Goal: Communication & Community: Answer question/provide support

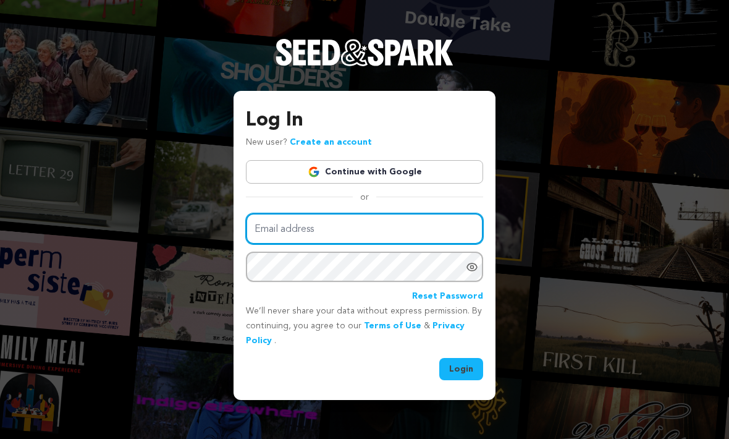
click at [378, 245] on input "Email address" at bounding box center [364, 229] width 237 height 32
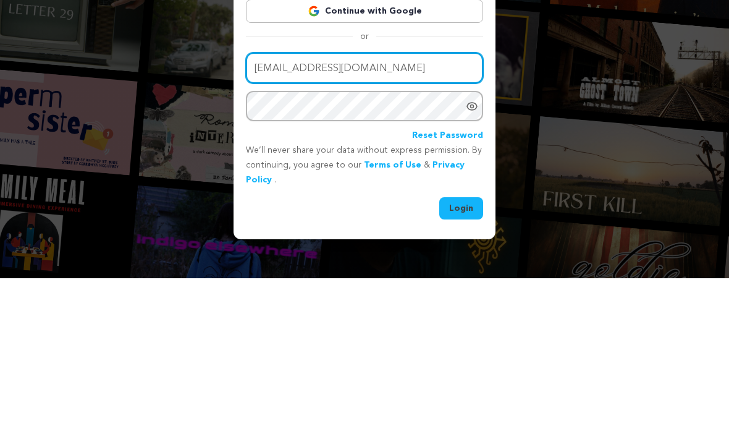
type input "[EMAIL_ADDRESS][DOMAIN_NAME]"
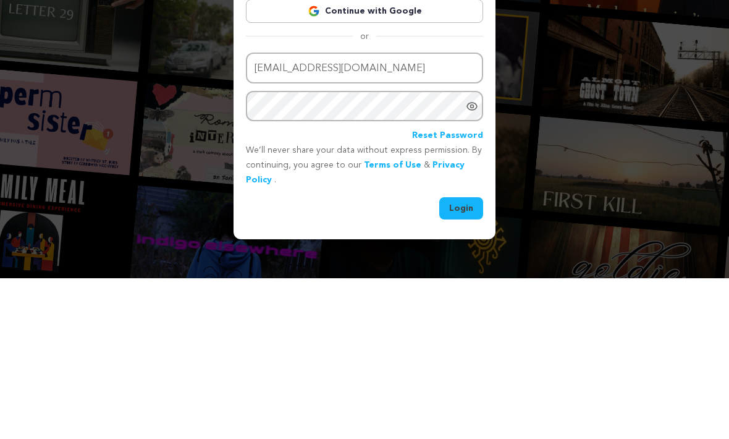
scroll to position [41, 0]
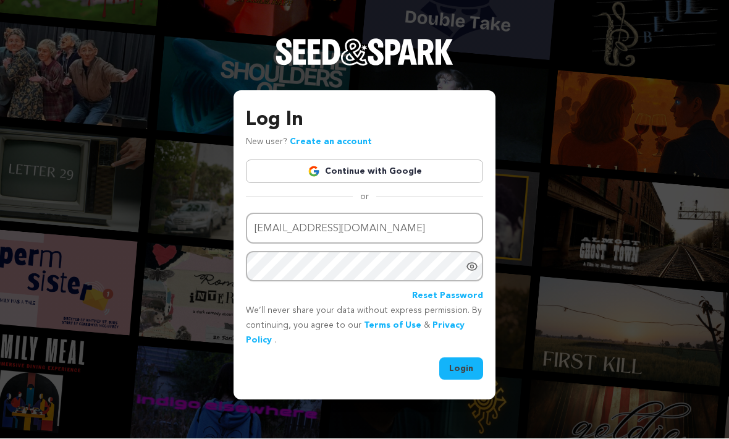
click at [477, 358] on button "Login" at bounding box center [461, 369] width 44 height 22
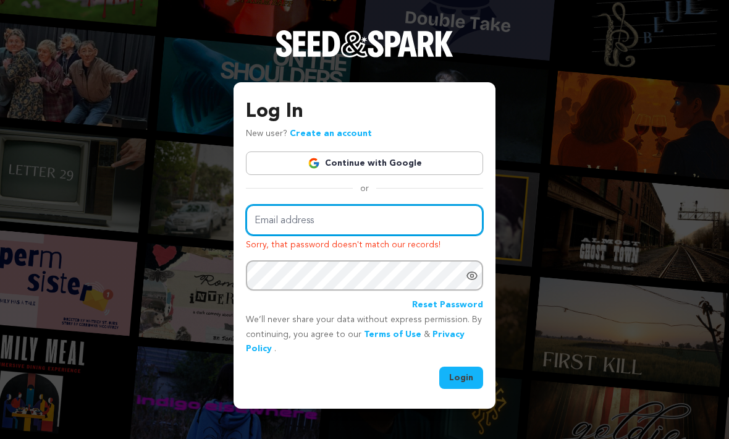
click at [379, 236] on input "Email address" at bounding box center [364, 221] width 237 height 32
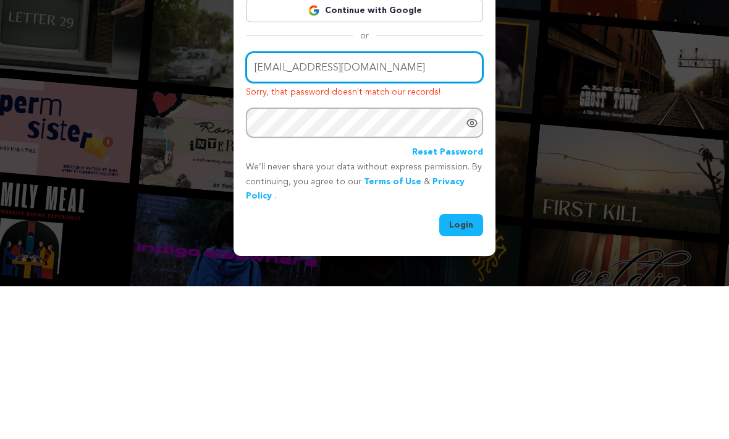
type input "[EMAIL_ADDRESS][DOMAIN_NAME]"
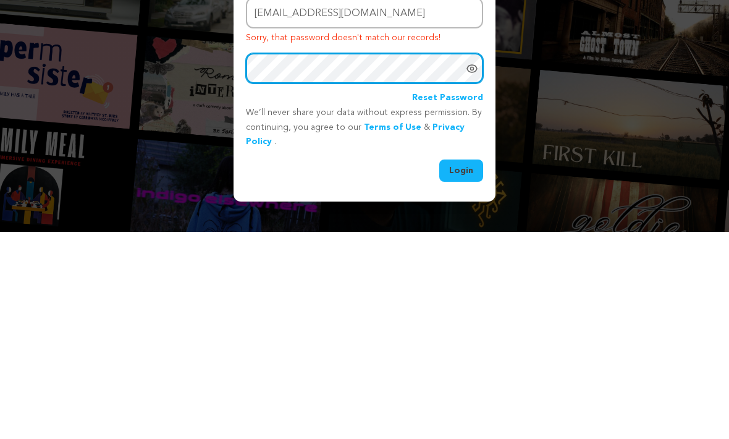
click at [462, 366] on button "Login" at bounding box center [461, 377] width 44 height 22
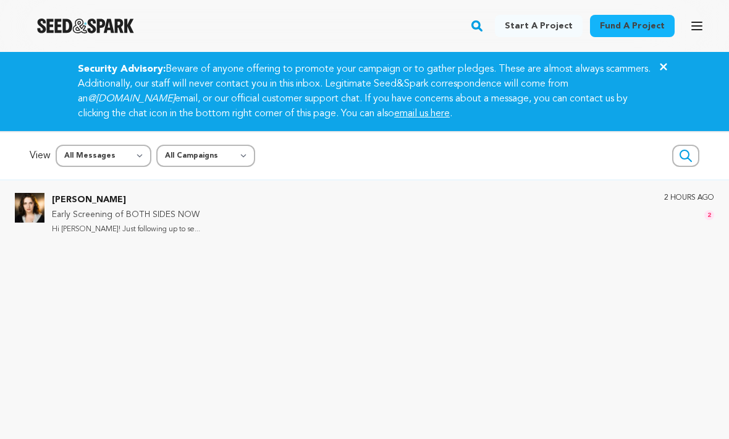
click at [91, 203] on p "Rachel Keaton" at bounding box center [126, 200] width 148 height 15
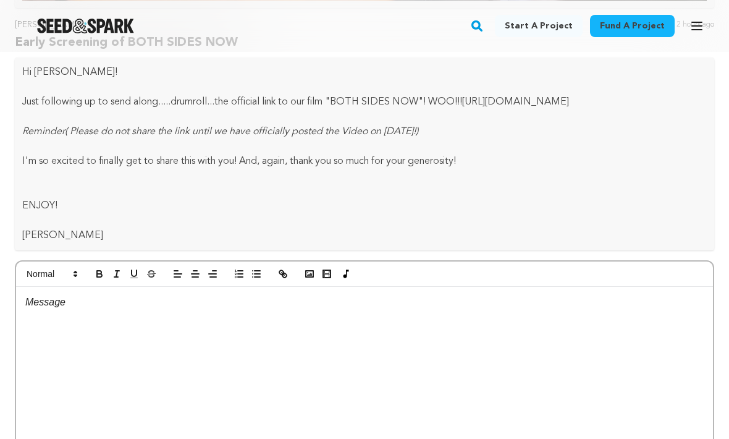
scroll to position [5941, 0]
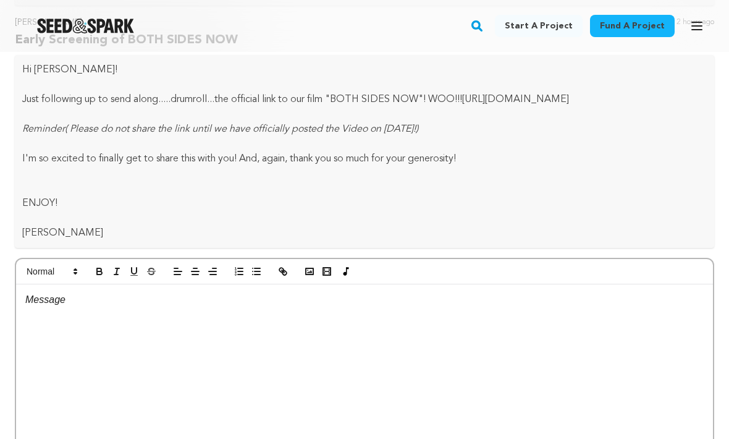
click at [84, 297] on p at bounding box center [364, 300] width 678 height 16
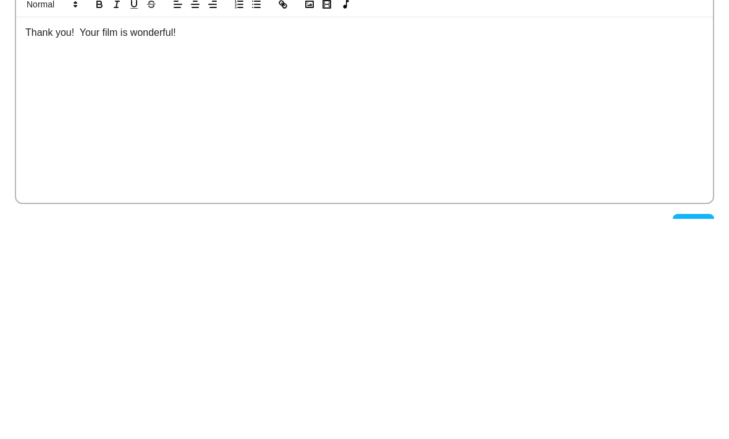
click at [73, 245] on p "Thank you! Your film is wonderful!" at bounding box center [364, 253] width 678 height 16
click at [240, 238] on div "Thank you Rachel! Your film is wonderful!" at bounding box center [364, 330] width 697 height 185
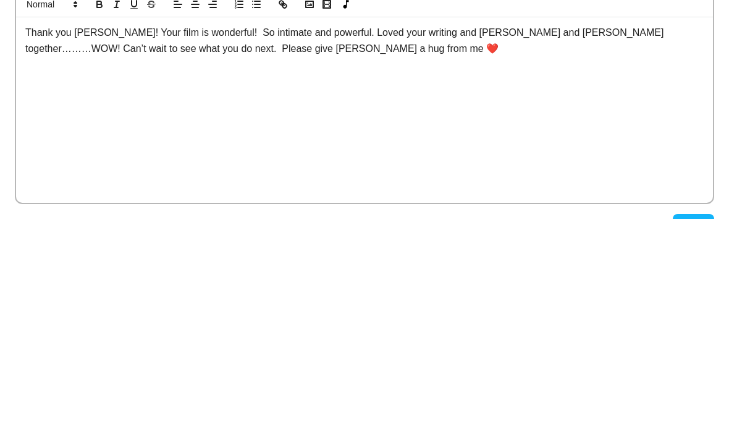
scroll to position [6107, 0]
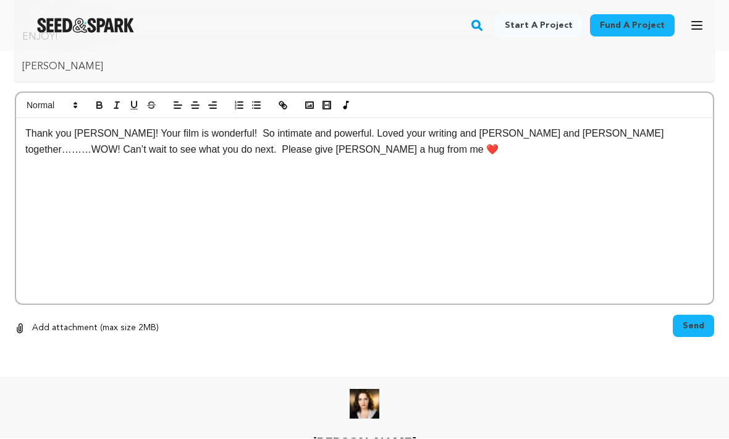
click at [693, 335] on button "Send" at bounding box center [693, 326] width 41 height 22
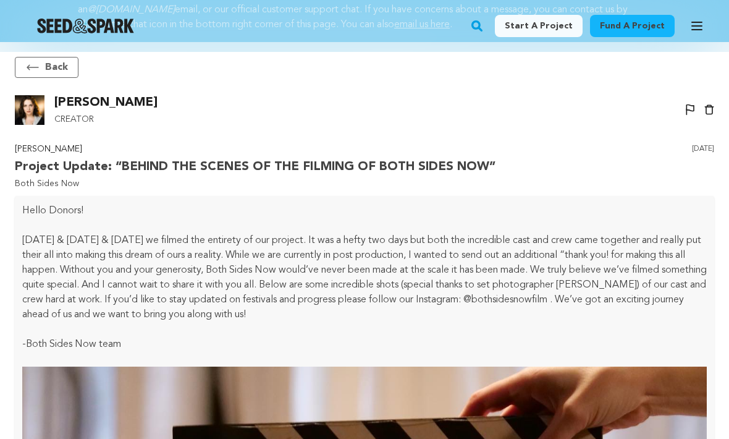
scroll to position [0, 0]
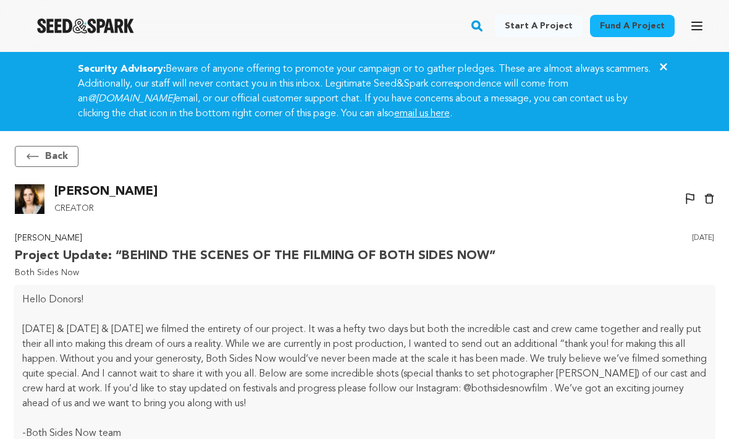
click at [46, 151] on button "Back" at bounding box center [47, 156] width 64 height 21
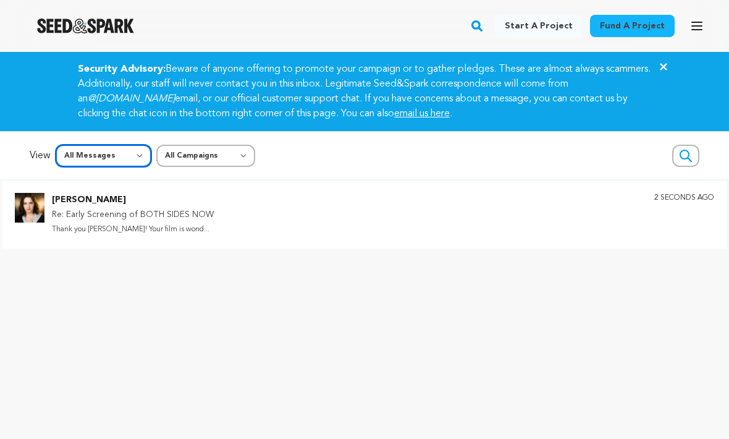
click at [128, 163] on select "All Messages Starred Unread" at bounding box center [104, 156] width 96 height 22
click at [99, 202] on p "Rachel Keaton" at bounding box center [133, 200] width 162 height 15
click at [38, 195] on img at bounding box center [30, 208] width 30 height 30
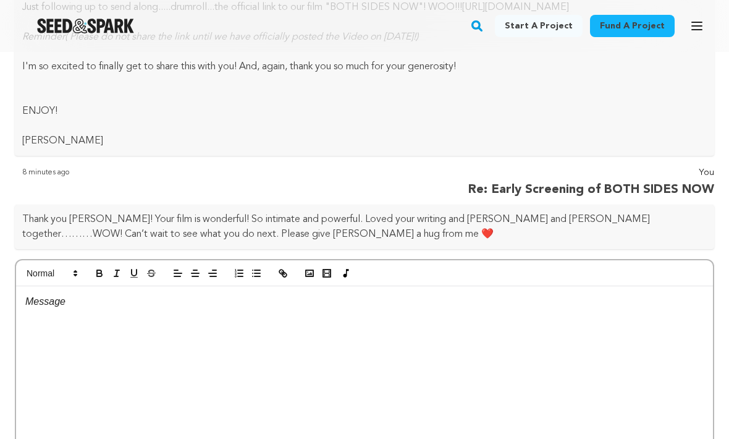
scroll to position [6200, 0]
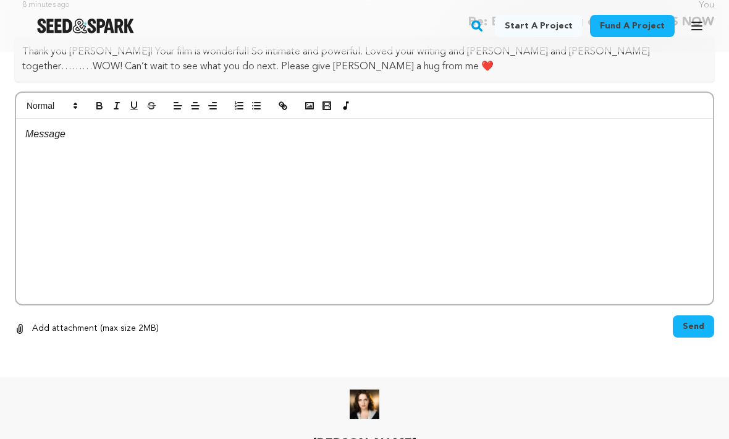
click at [665, 181] on div at bounding box center [364, 211] width 697 height 185
click at [497, 164] on div at bounding box center [364, 211] width 697 height 185
click at [496, 159] on div at bounding box center [364, 211] width 697 height 185
click at [365, 403] on img at bounding box center [365, 405] width 30 height 30
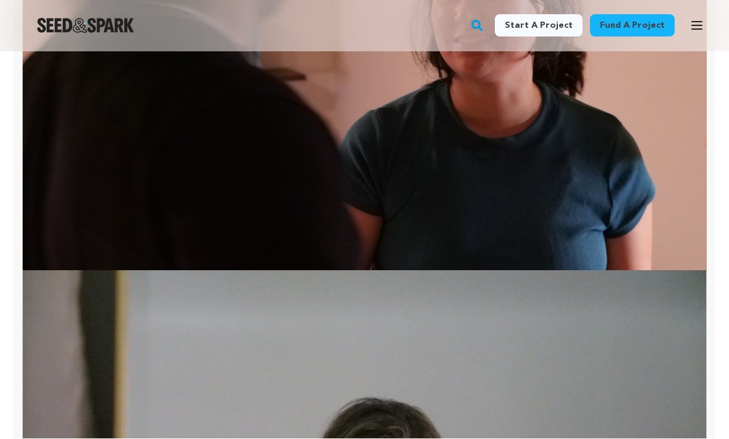
scroll to position [4763, 0]
